Goal: Information Seeking & Learning: Learn about a topic

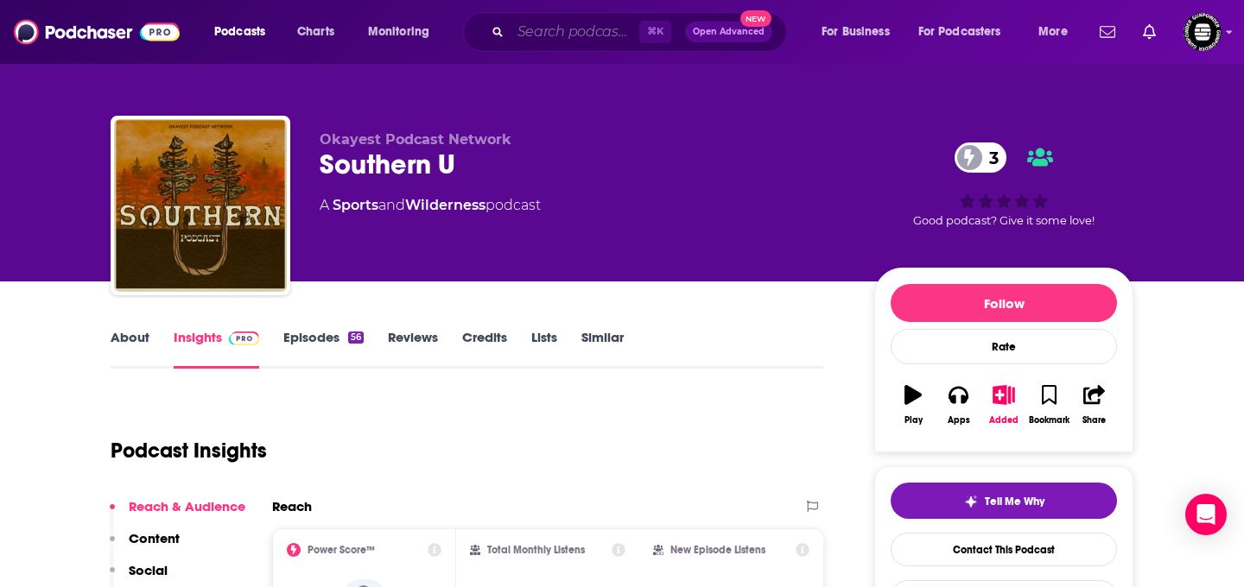
click at [589, 34] on input "Search podcasts, credits, & more..." at bounding box center [575, 32] width 129 height 28
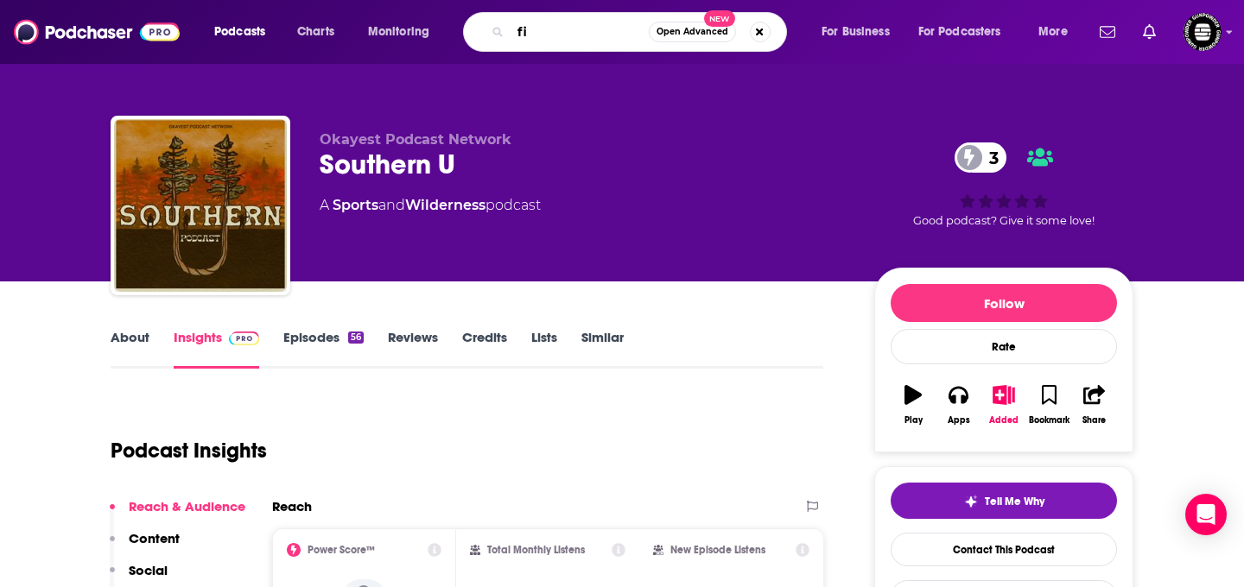
type input "f"
type input "legends of the field"
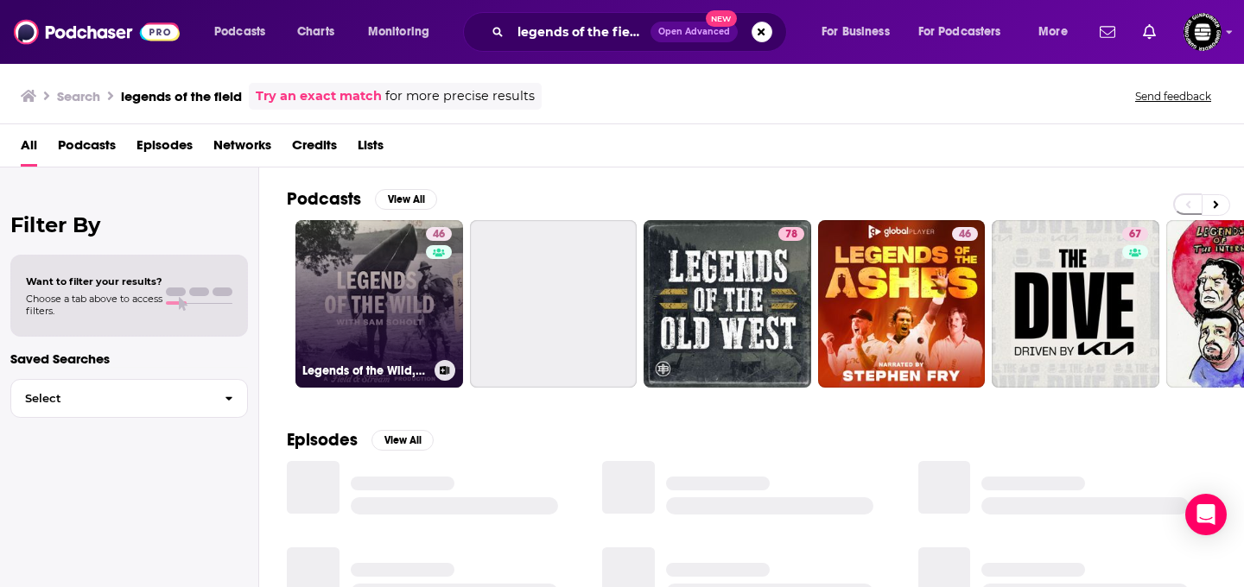
click at [362, 321] on link "46 Legends of the Wild, A Field And Stream Production | Hunting, Fishing and th…" at bounding box center [379, 304] width 168 height 168
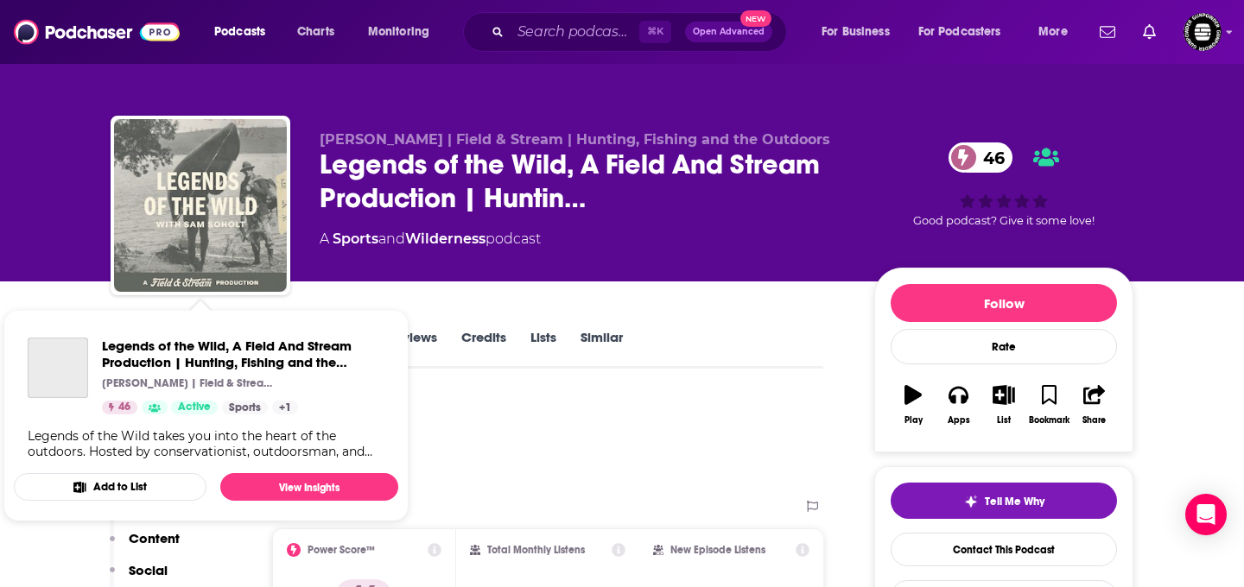
click at [214, 200] on img "Legends of the Wild, A Field And Stream Production | Hunting, Fishing and the O…" at bounding box center [200, 205] width 173 height 173
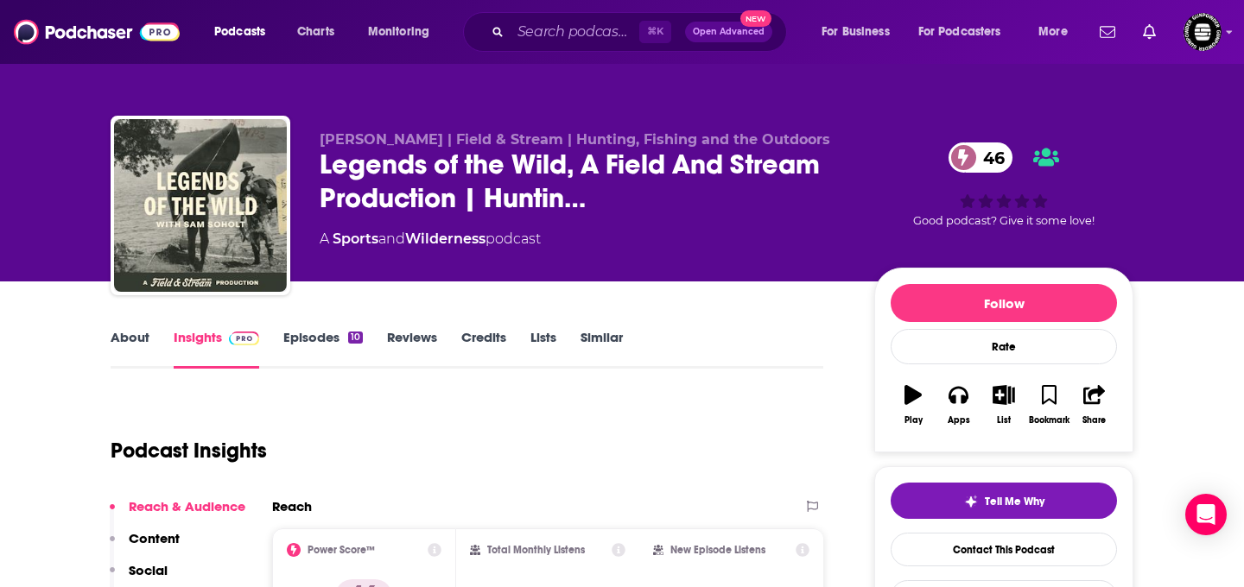
click at [308, 345] on link "Episodes 10" at bounding box center [322, 349] width 79 height 40
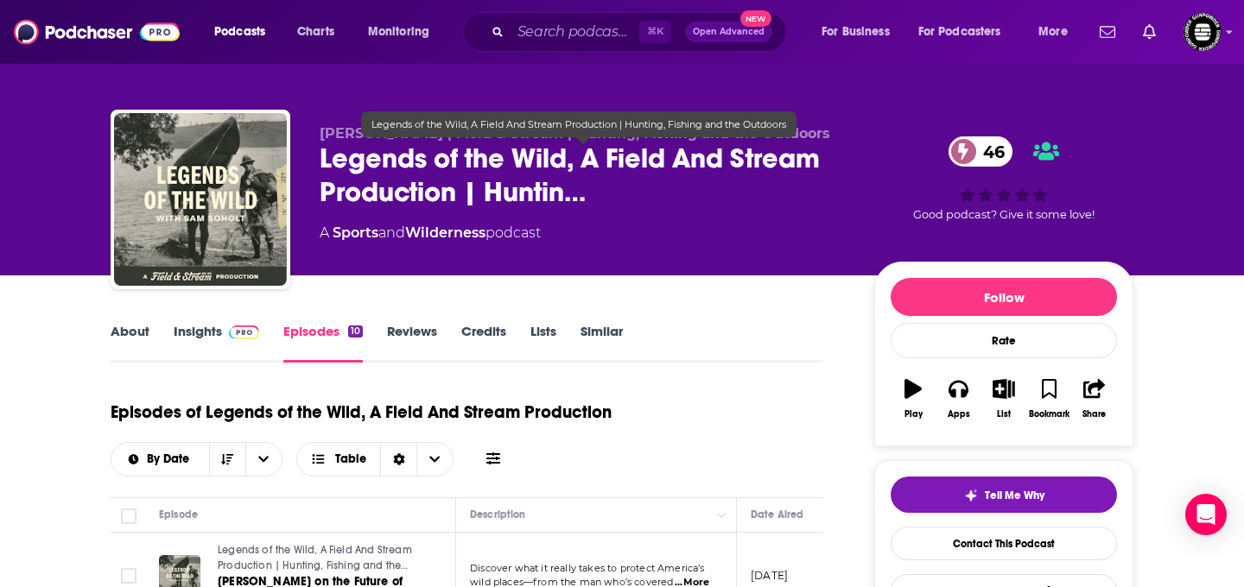
scroll to position [5, 0]
